Goal: Transaction & Acquisition: Purchase product/service

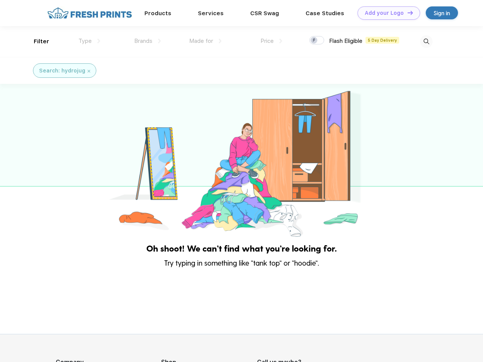
scroll to position [0, 0]
click at [386, 13] on link "Add your Logo Design Tool" at bounding box center [389, 12] width 63 height 13
click at [0, 0] on div "Design Tool" at bounding box center [0, 0] width 0 height 0
click at [407, 13] on link "Add your Logo Design Tool" at bounding box center [389, 12] width 63 height 13
click at [36, 41] on div "Filter" at bounding box center [42, 41] width 16 height 9
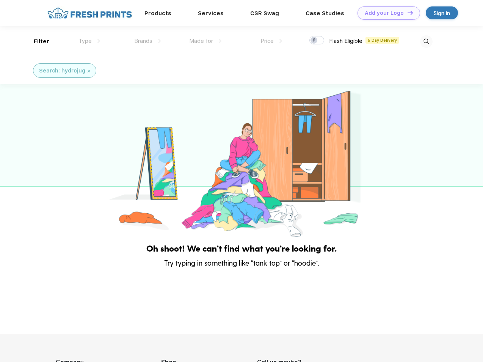
click at [90, 41] on span "Type" at bounding box center [85, 41] width 13 height 7
click at [148, 41] on span "Brands" at bounding box center [143, 41] width 18 height 7
click at [206, 41] on span "Made for" at bounding box center [201, 41] width 24 height 7
click at [272, 41] on span "Price" at bounding box center [267, 41] width 13 height 7
click at [317, 41] on div at bounding box center [317, 40] width 15 height 8
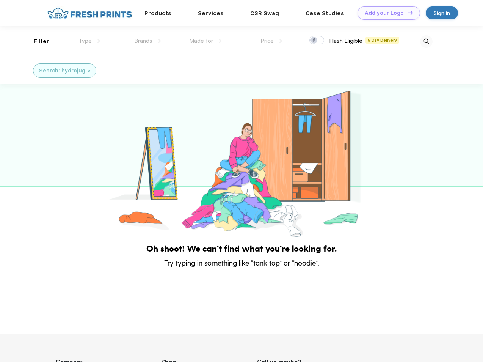
click at [314, 41] on input "checkbox" at bounding box center [312, 38] width 5 height 5
click at [426, 41] on img at bounding box center [426, 41] width 13 height 13
